Goal: Transaction & Acquisition: Purchase product/service

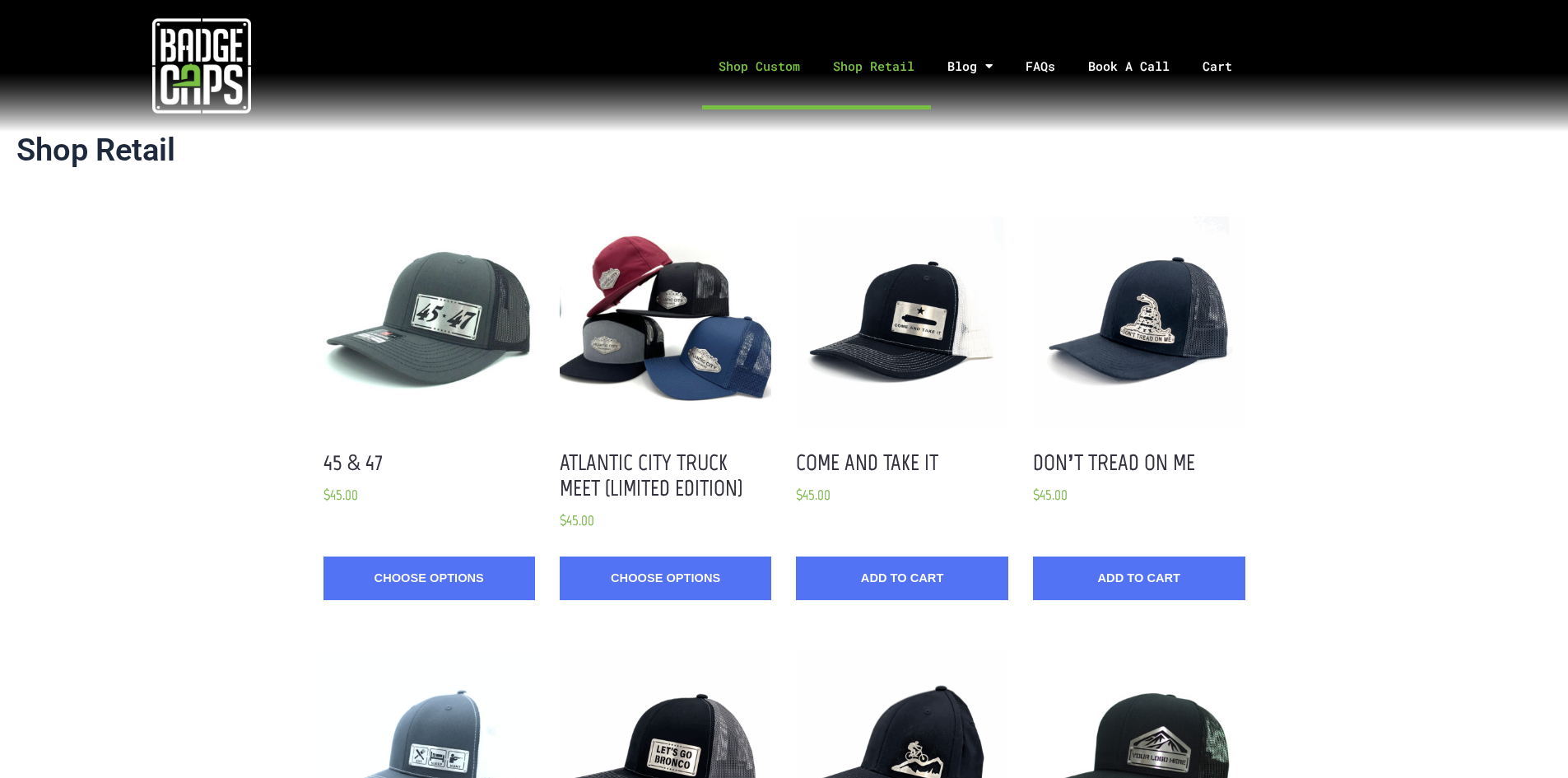
click at [788, 72] on link "Shop Custom" at bounding box center [759, 66] width 114 height 86
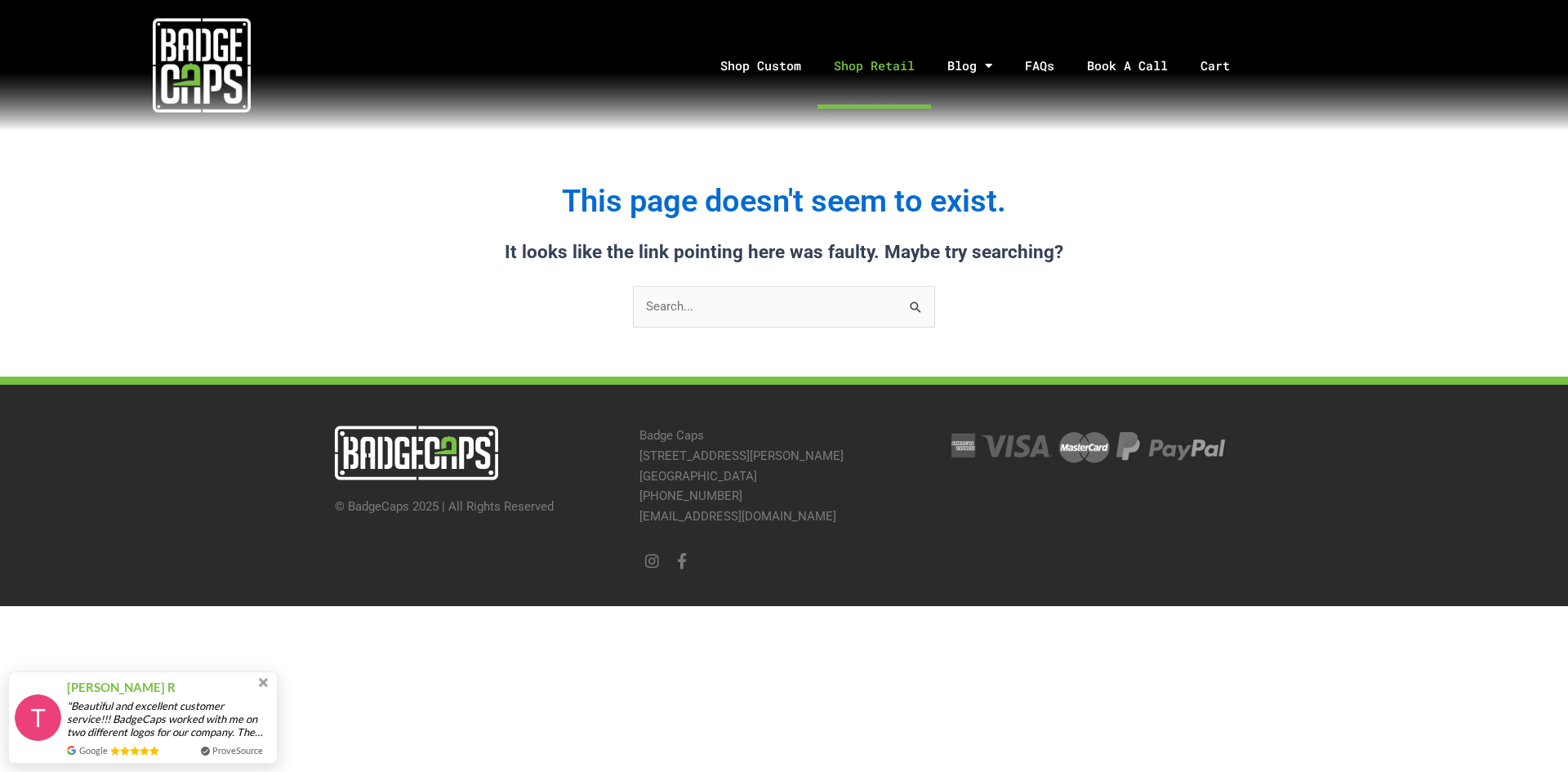
click at [846, 60] on link "Shop Retail" at bounding box center [874, 66] width 113 height 86
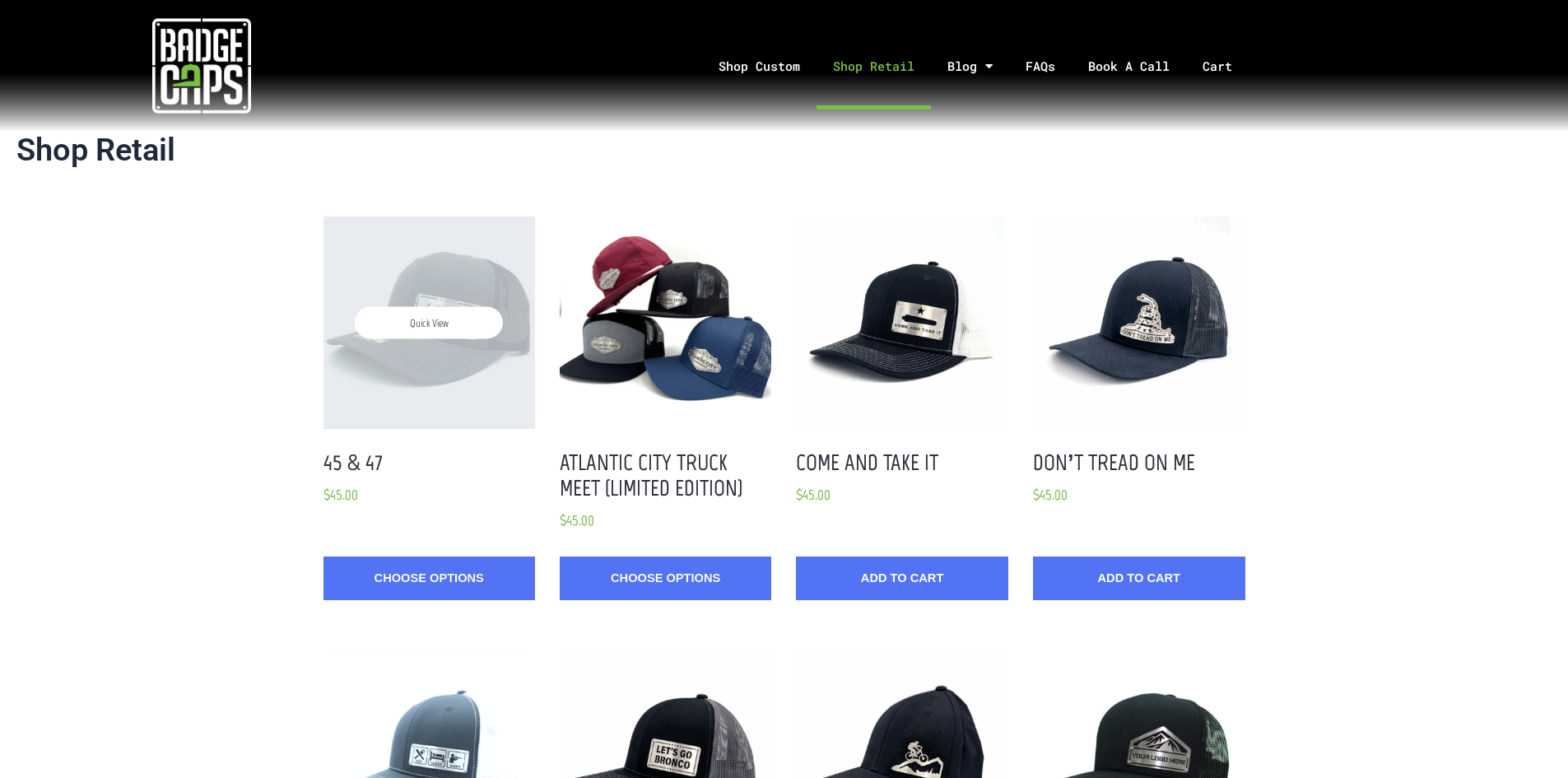
click at [470, 319] on span "Quick View" at bounding box center [429, 321] width 148 height 32
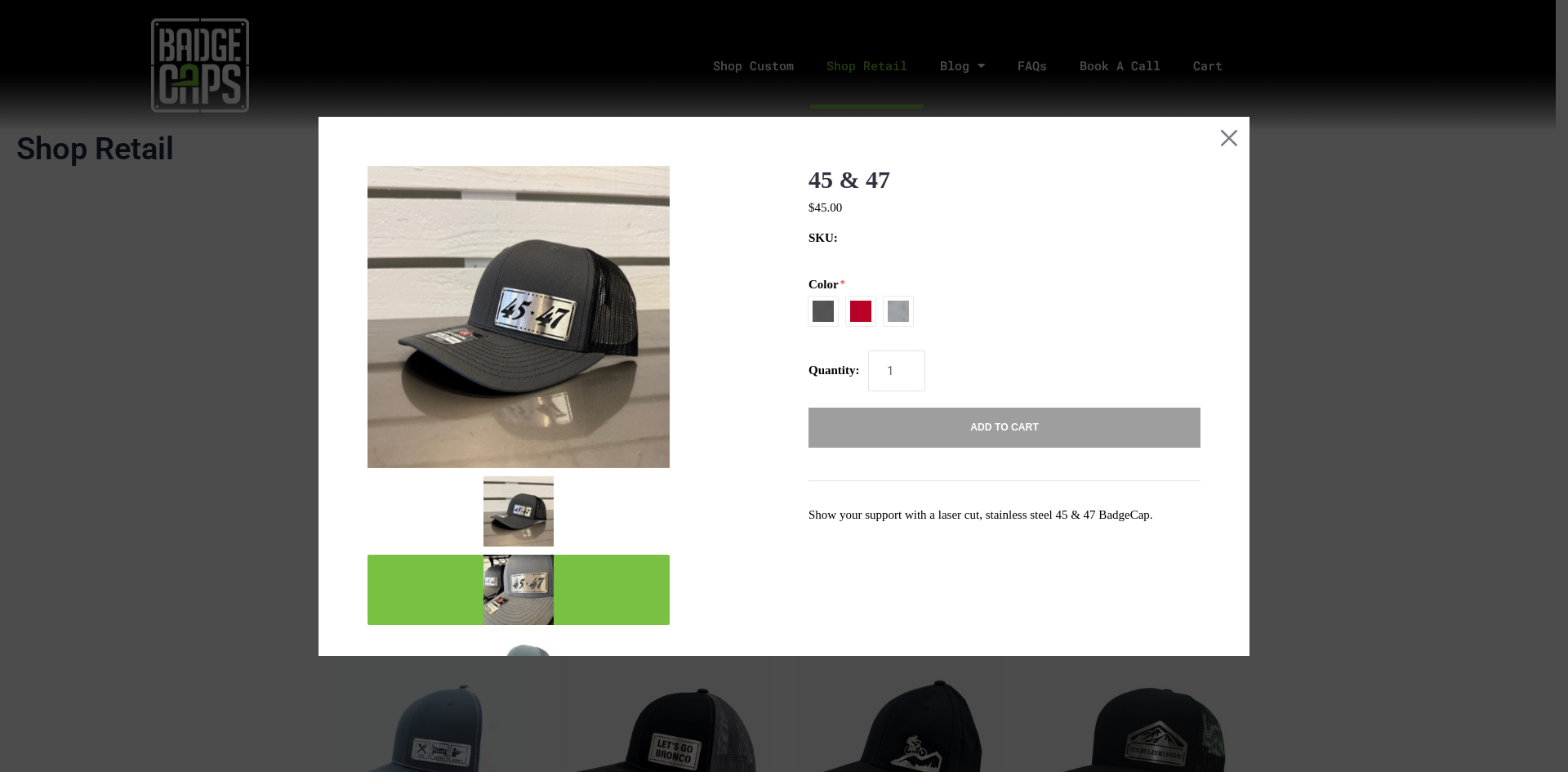
click at [540, 592] on img "mark as featured image" at bounding box center [519, 590] width 70 height 70
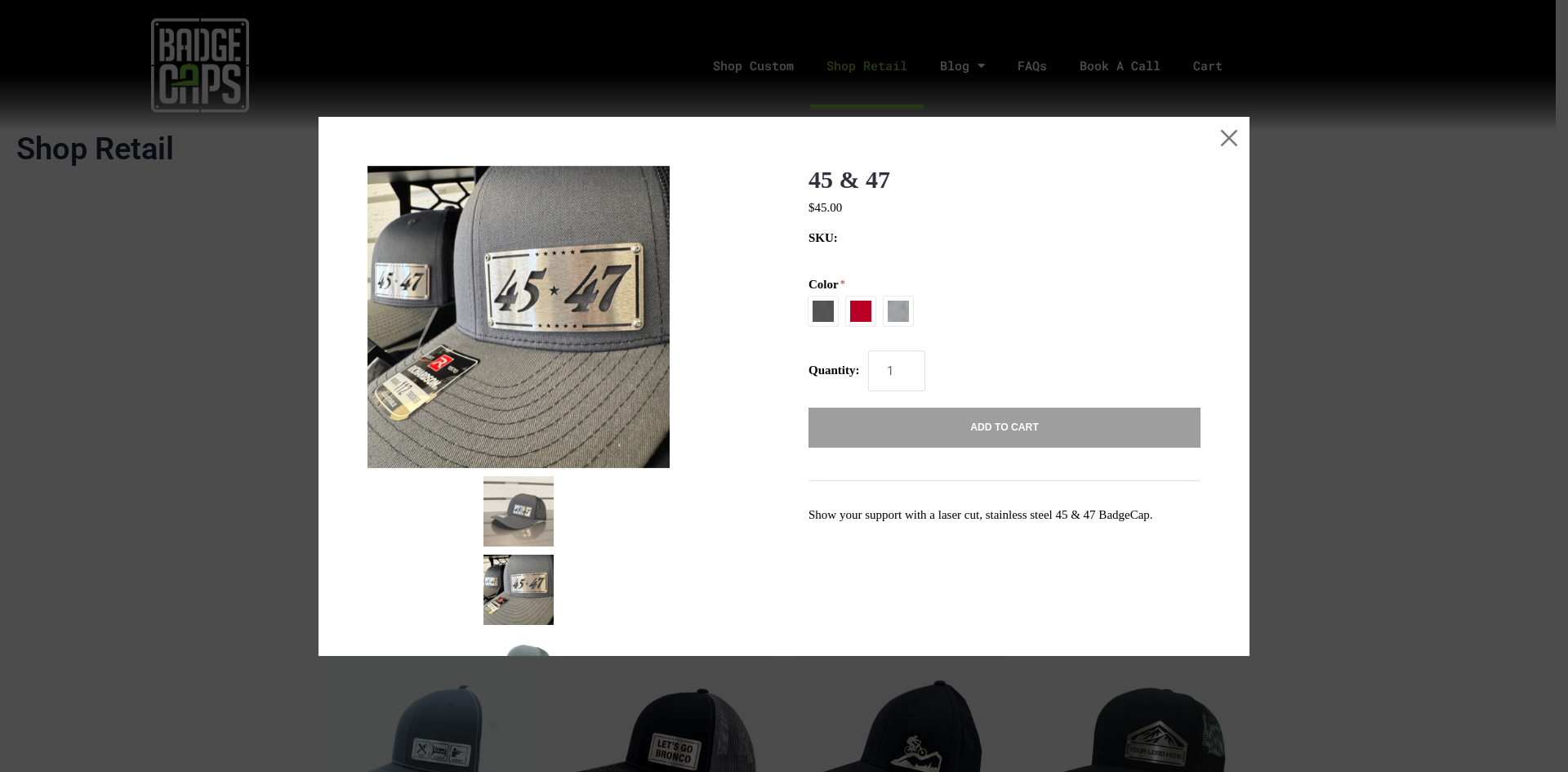
click at [901, 314] on span at bounding box center [898, 310] width 30 height 30
click at [809, 309] on input "Heather Grey / USA Flag" at bounding box center [808, 308] width 1 height 1
radio input "true"
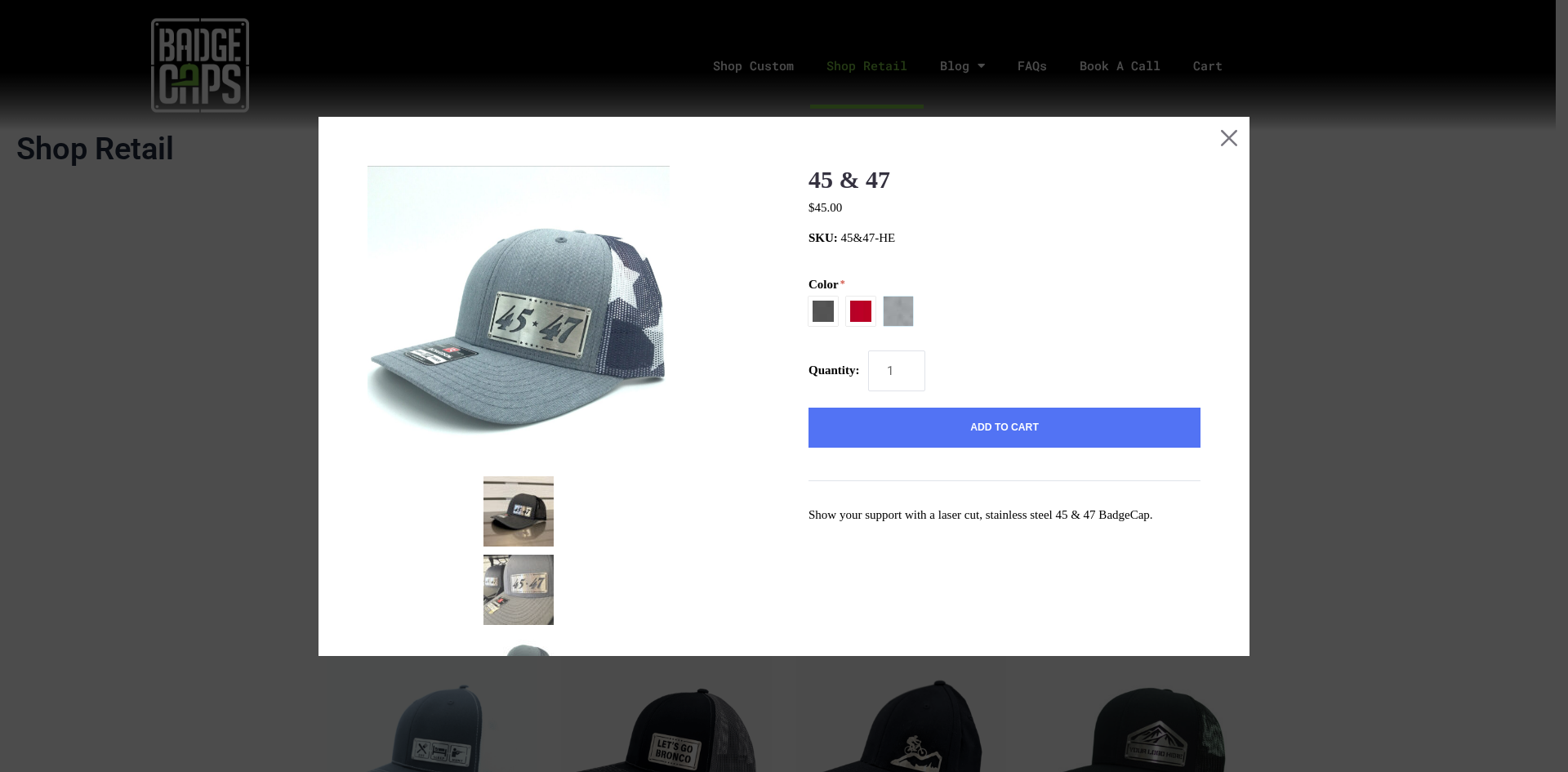
click at [861, 310] on span at bounding box center [861, 310] width 30 height 30
click at [809, 309] on input "Red / White" at bounding box center [808, 308] width 1 height 1
radio input "true"
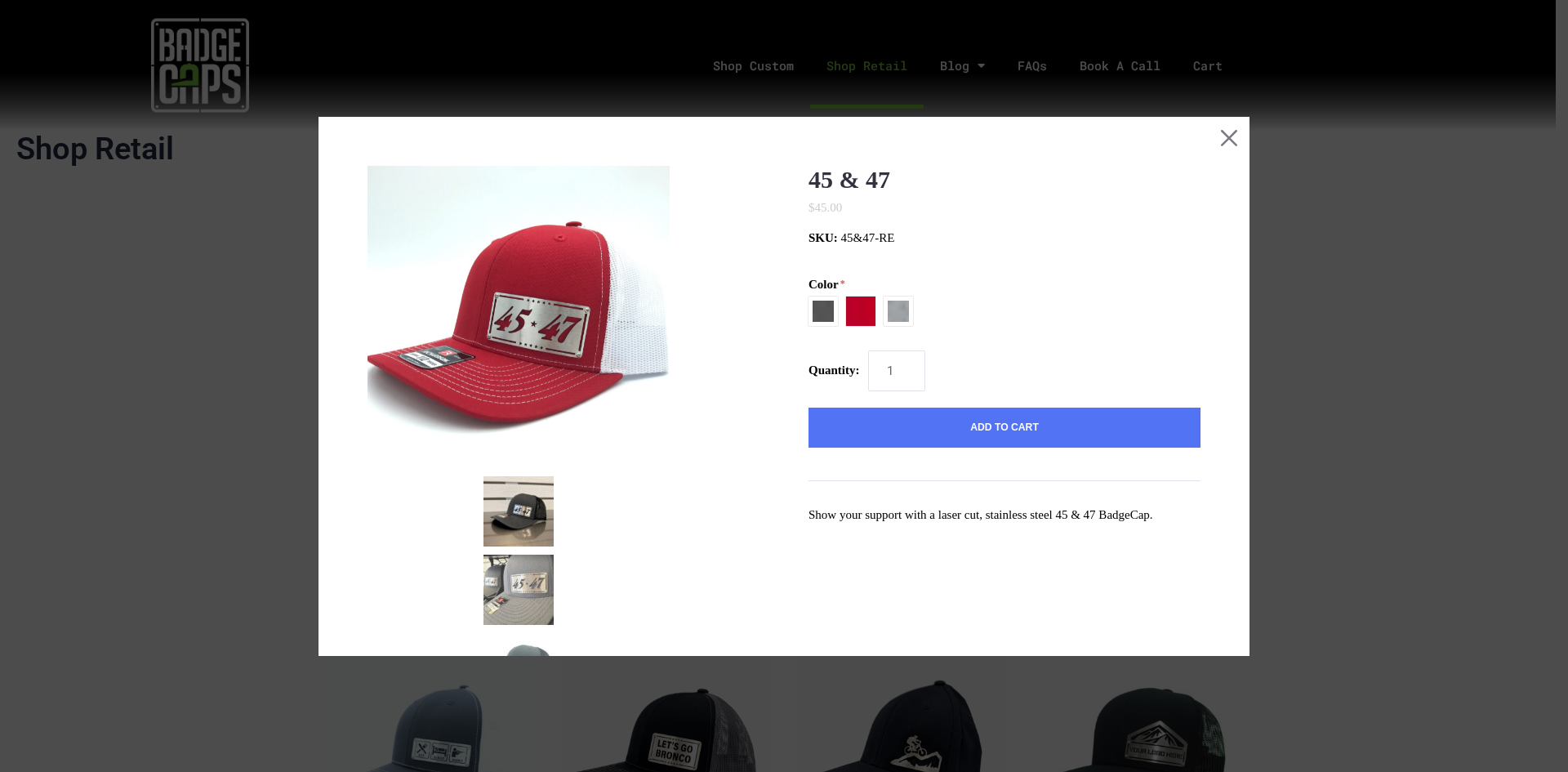
click at [820, 312] on span at bounding box center [823, 310] width 30 height 30
click at [809, 297] on input "Charcoal / Black" at bounding box center [808, 296] width 1 height 1
radio input "true"
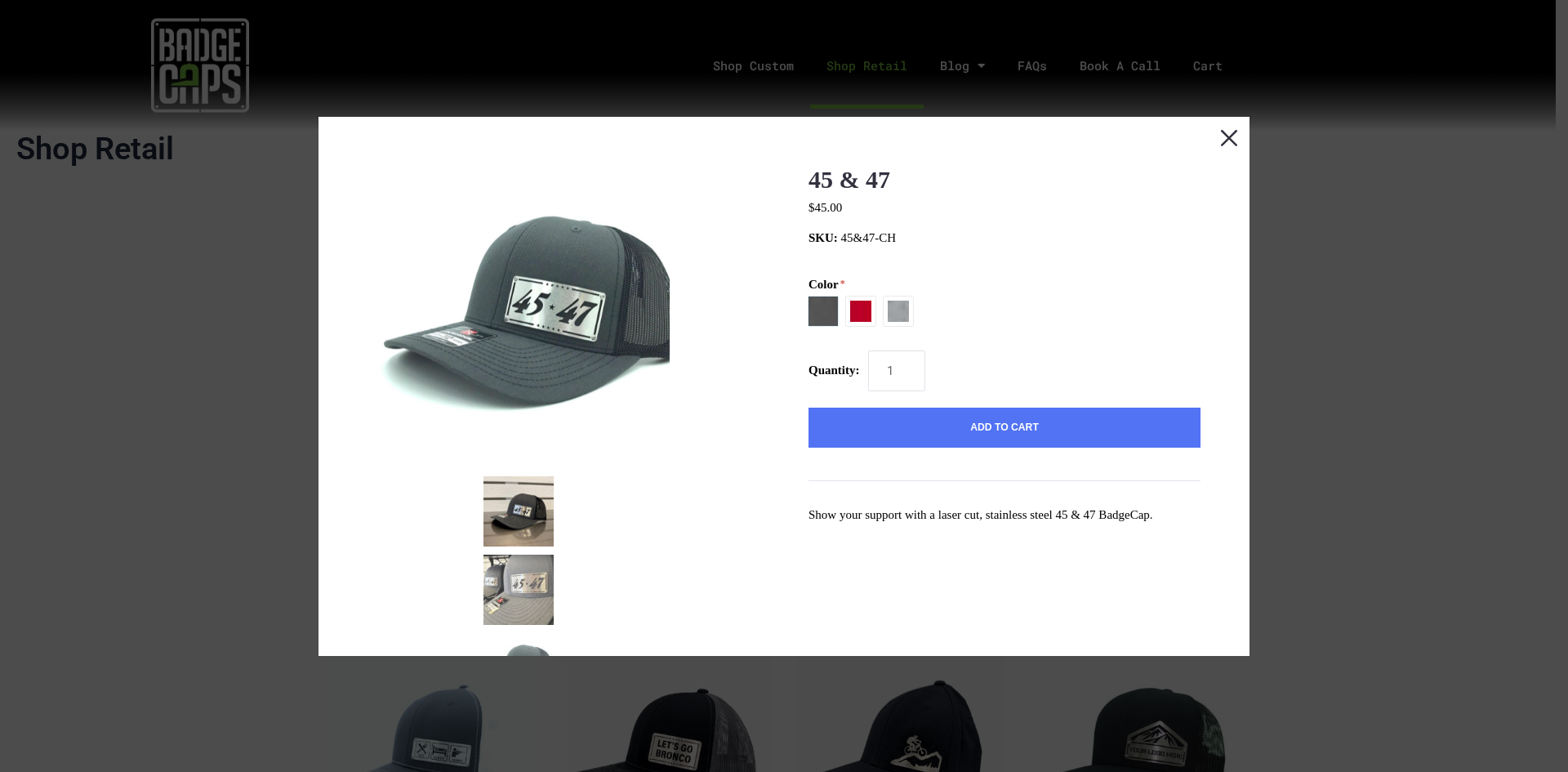
click at [1223, 135] on button "Close this dialog window" at bounding box center [1229, 137] width 41 height 41
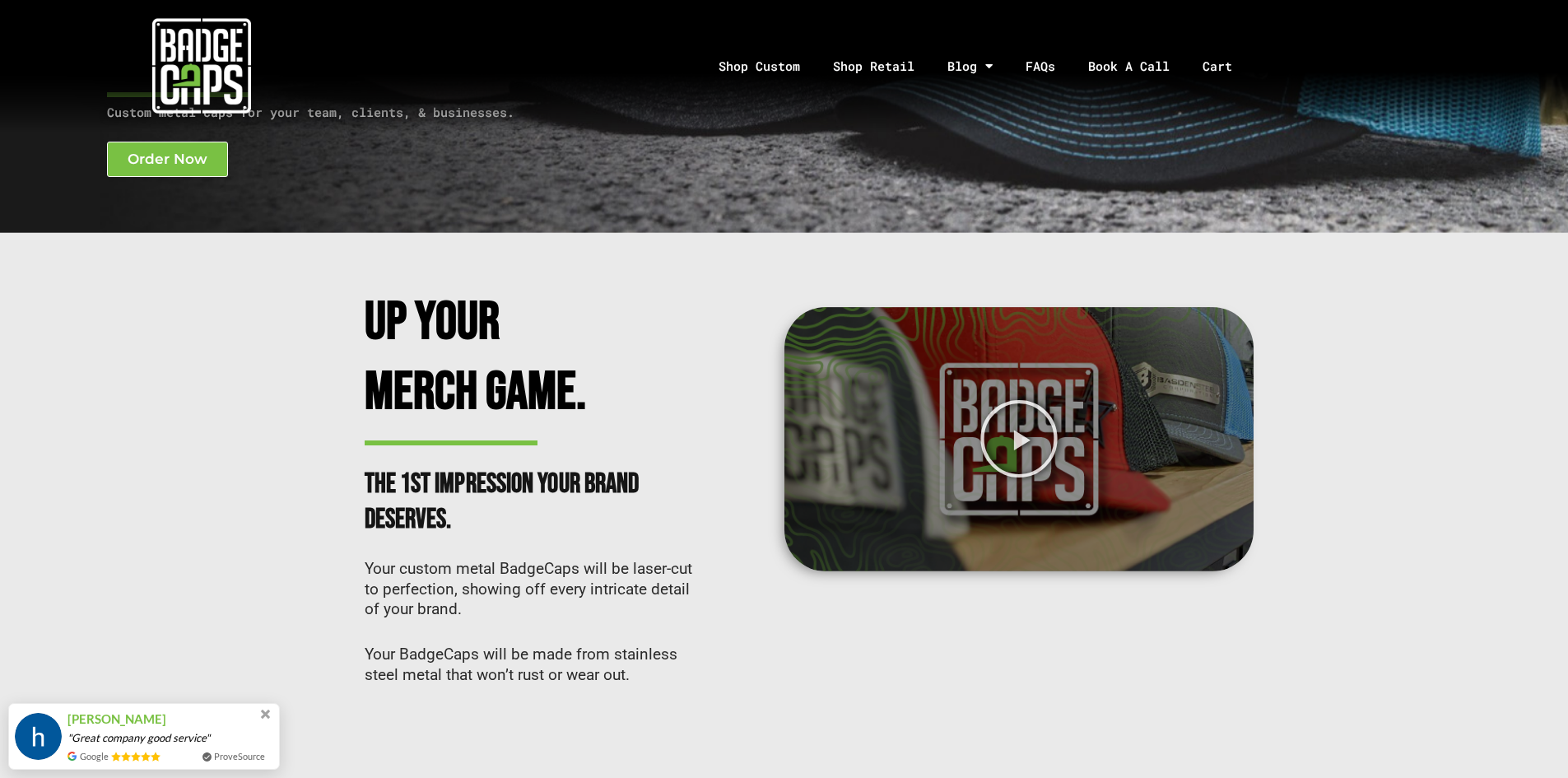
scroll to position [177, 0]
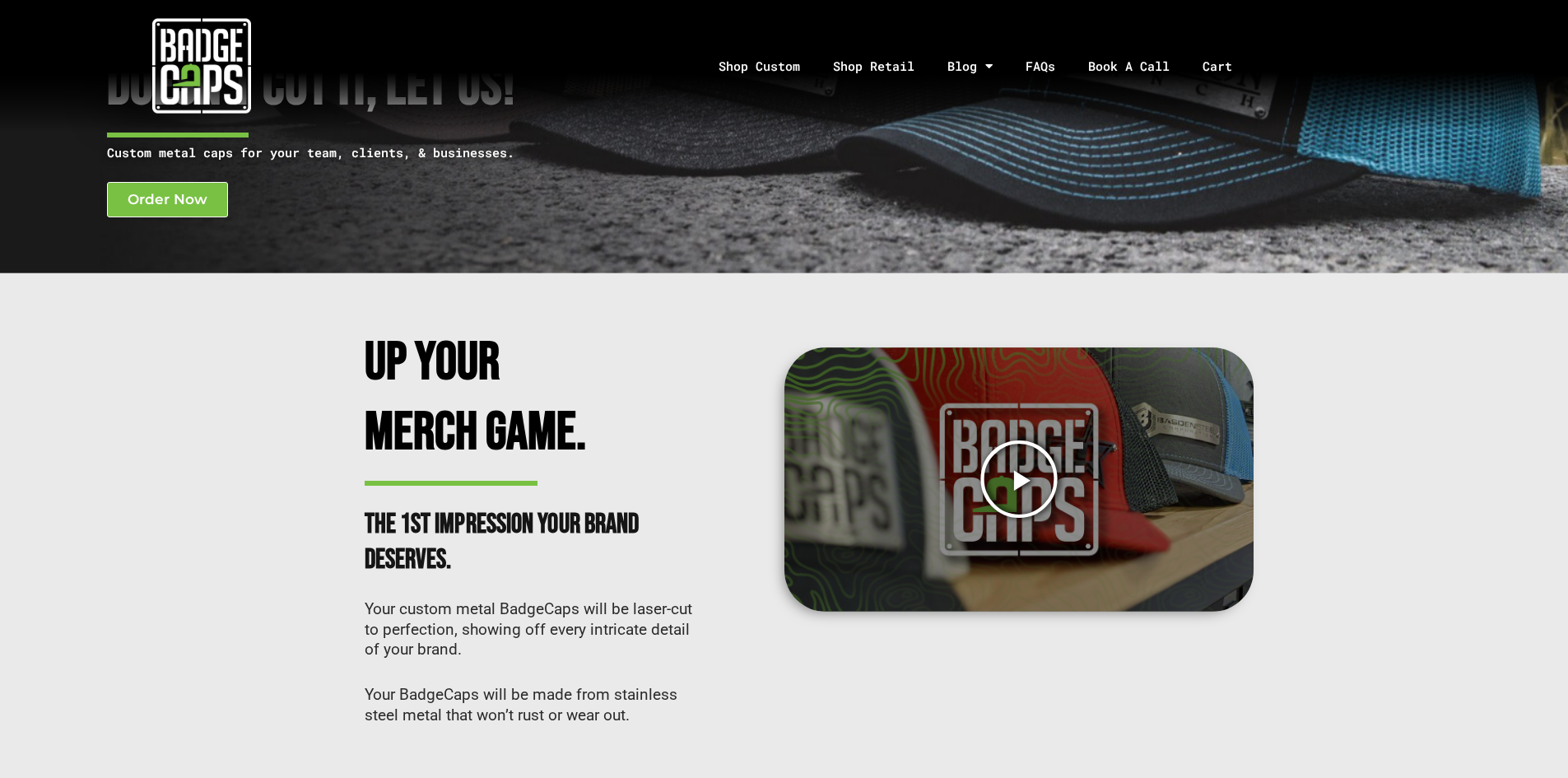
click at [1016, 481] on icon "Play Video" at bounding box center [1018, 479] width 81 height 81
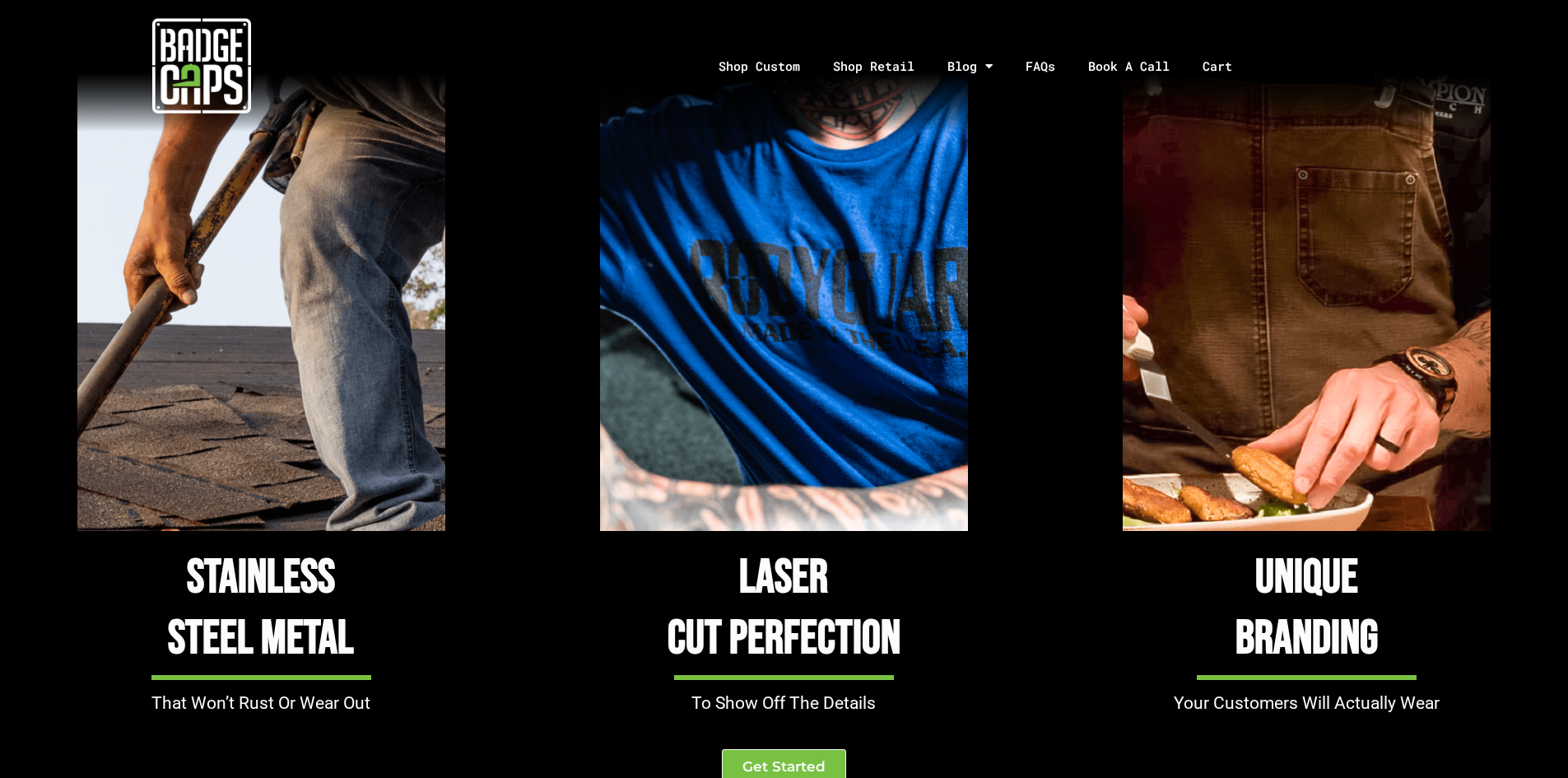
scroll to position [1317, 0]
